Goal: Task Accomplishment & Management: Complete application form

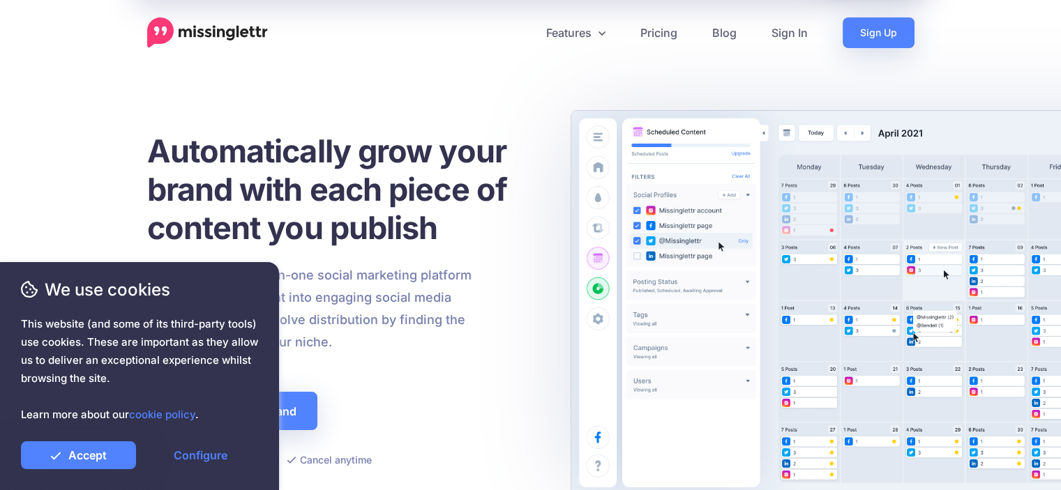
click at [478, 328] on div "Missinglettr is an all-in-one social marketing platform that turns your content…" at bounding box center [310, 308] width 346 height 89
click at [201, 455] on link "Configure" at bounding box center [200, 455] width 115 height 28
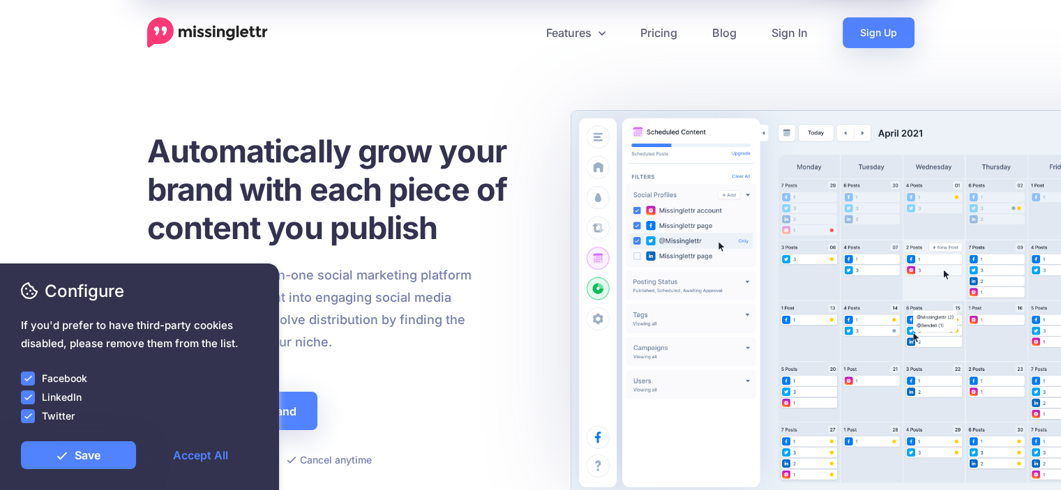
click at [411, 397] on div "Automatically grow your brand with each piece of content you publish Missinglet…" at bounding box center [344, 300] width 394 height 337
click at [112, 460] on link "Save" at bounding box center [78, 455] width 115 height 28
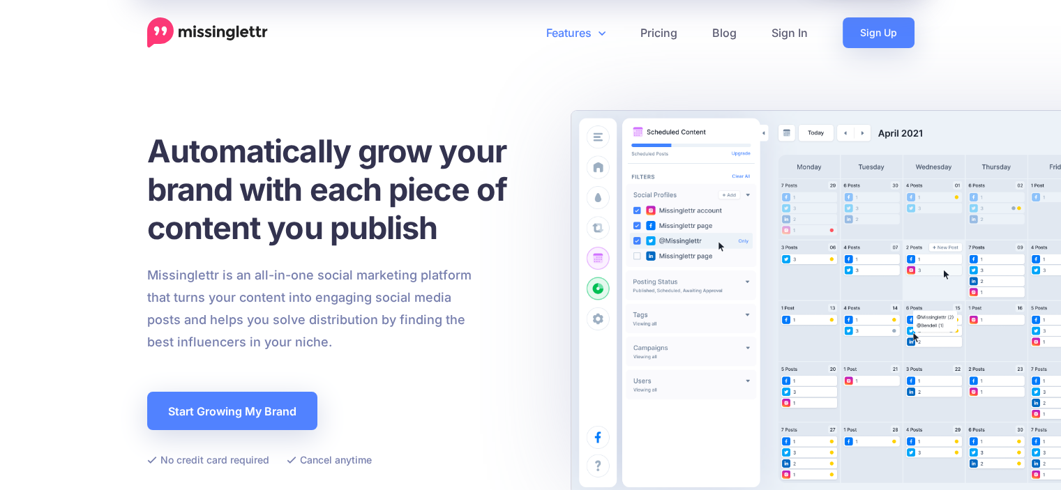
click at [604, 33] on icon at bounding box center [601, 33] width 7 height 4
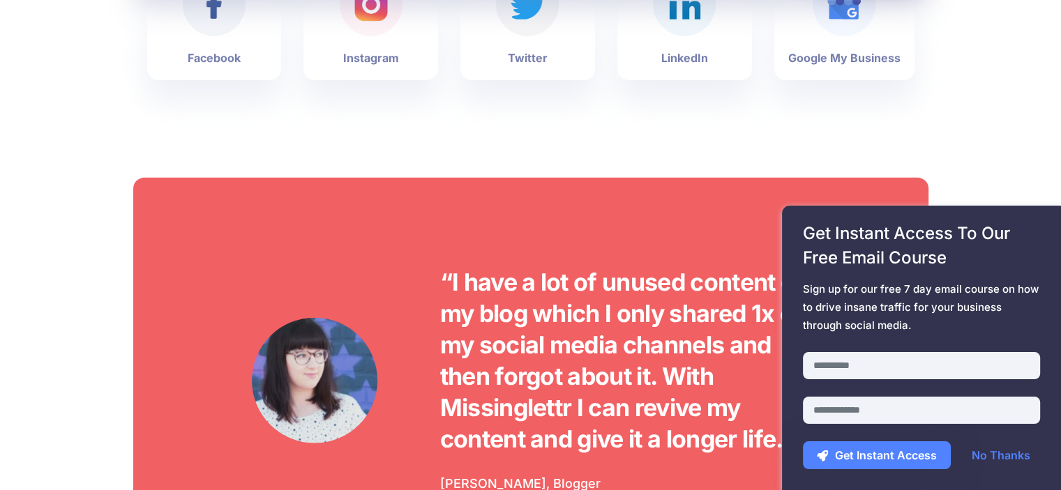
scroll to position [3556, 0]
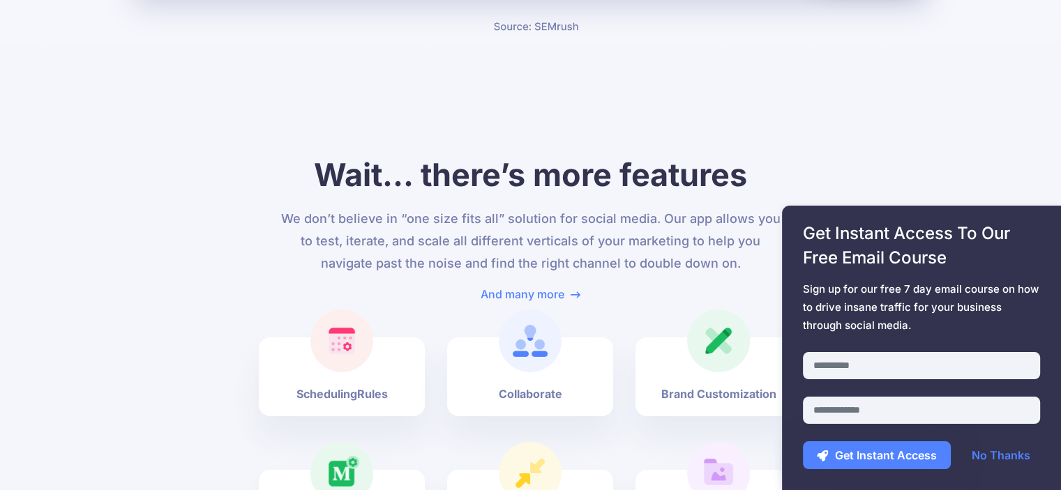
scroll to position [4881, 0]
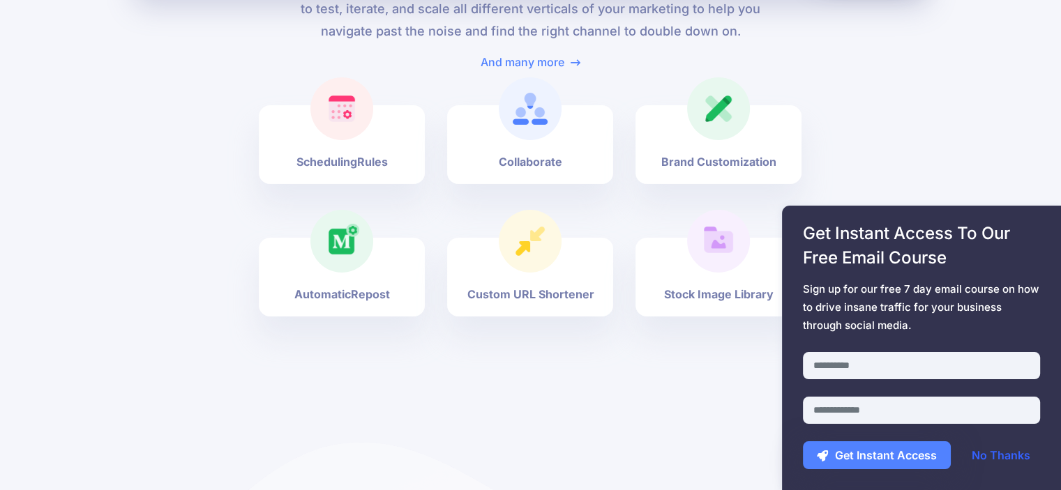
click at [1010, 457] on link "No Thanks" at bounding box center [1000, 455] width 86 height 28
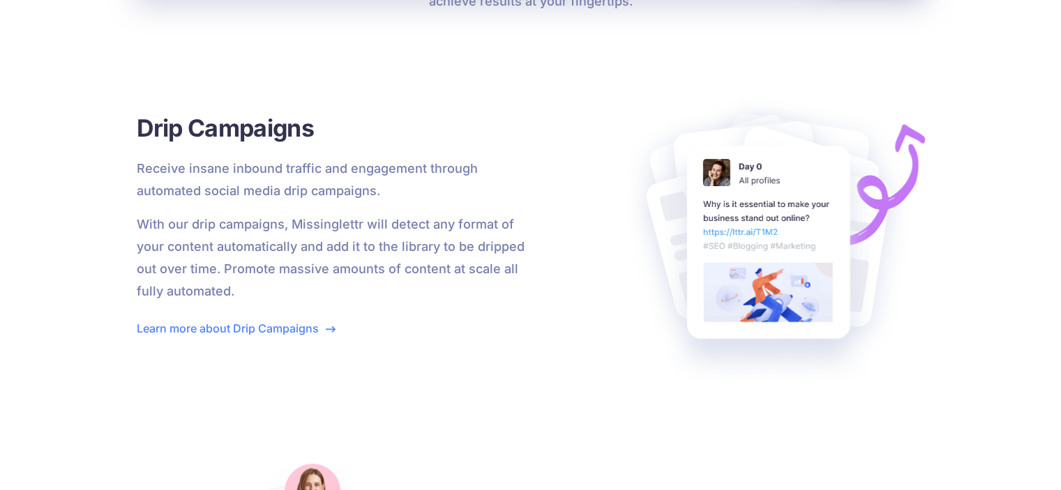
scroll to position [0, 0]
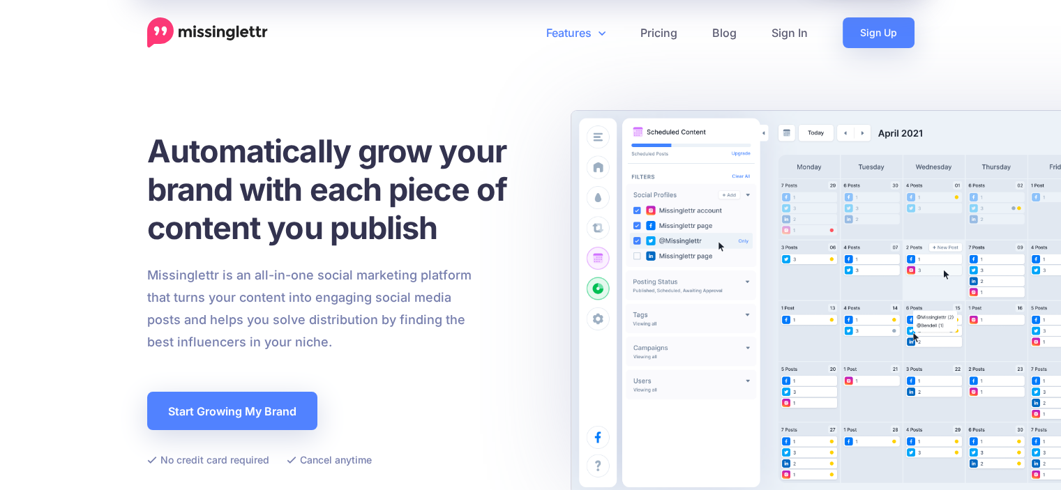
click at [591, 36] on link "Features" at bounding box center [576, 32] width 94 height 31
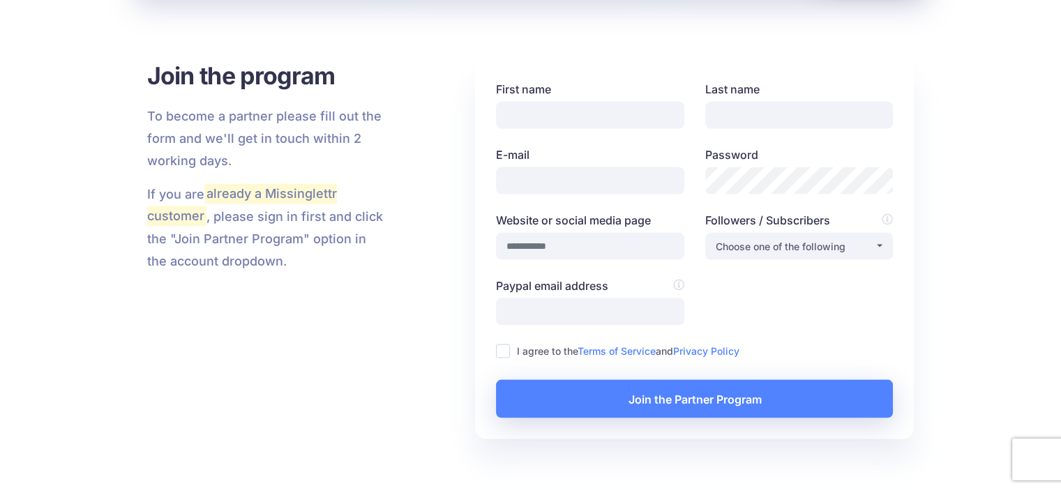
scroll to position [2789, 0]
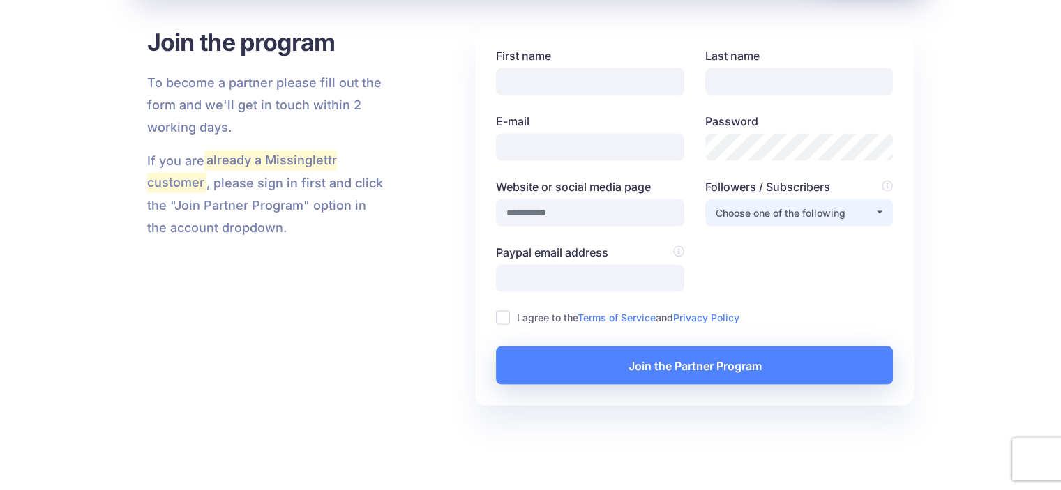
click at [833, 213] on div "Choose one of the following" at bounding box center [794, 213] width 159 height 17
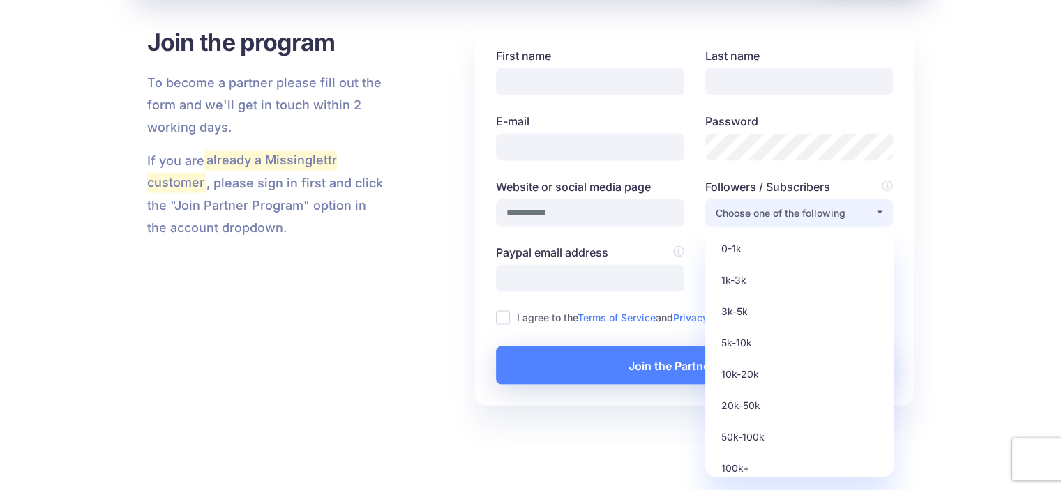
click at [833, 214] on div "Choose one of the following" at bounding box center [794, 213] width 159 height 17
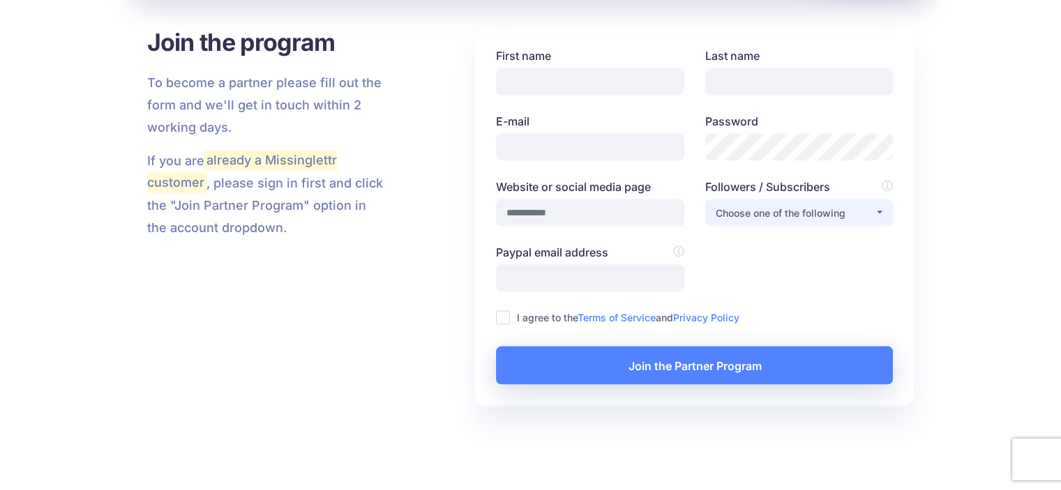
click at [833, 214] on div "Choose one of the following" at bounding box center [794, 213] width 159 height 17
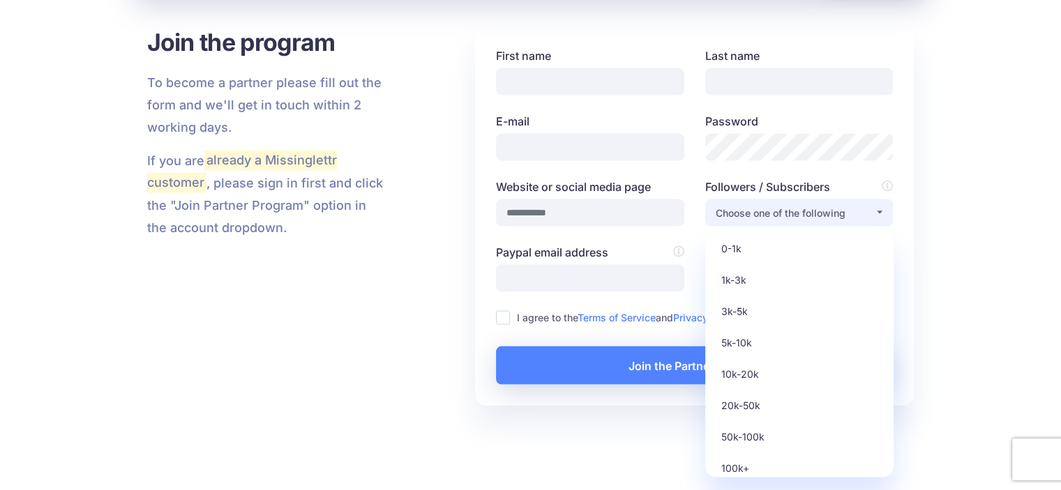
click at [833, 215] on div "Choose one of the following" at bounding box center [794, 213] width 159 height 17
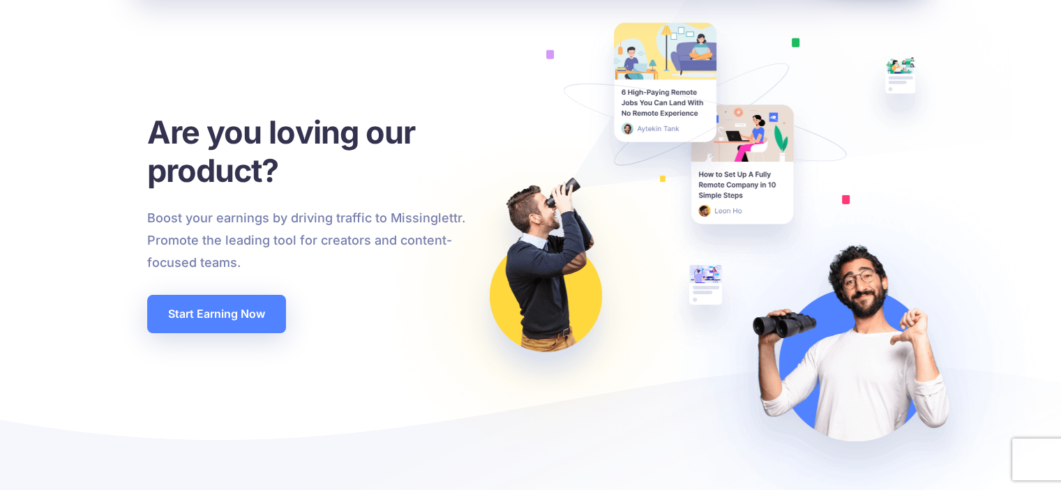
scroll to position [0, 0]
